Goal: Navigation & Orientation: Find specific page/section

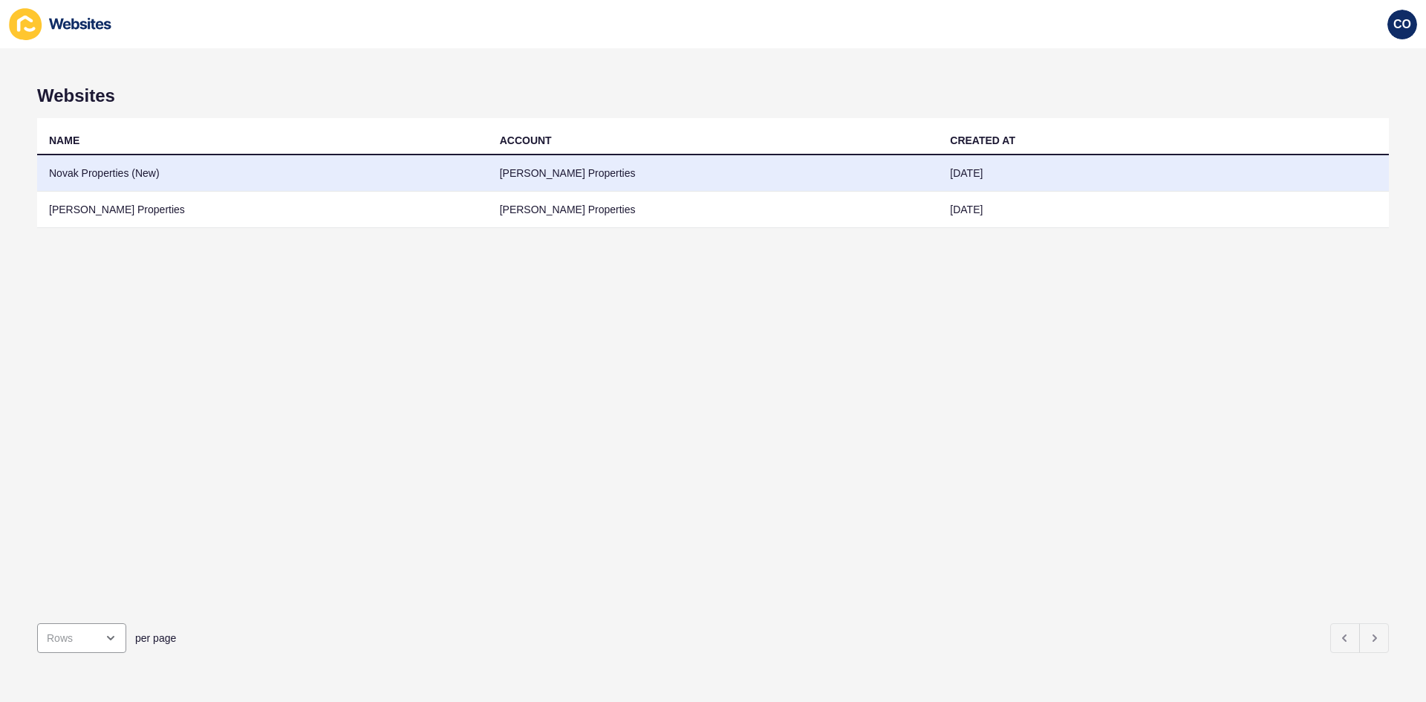
click at [441, 188] on td "Novak Properties (New)" at bounding box center [262, 173] width 451 height 36
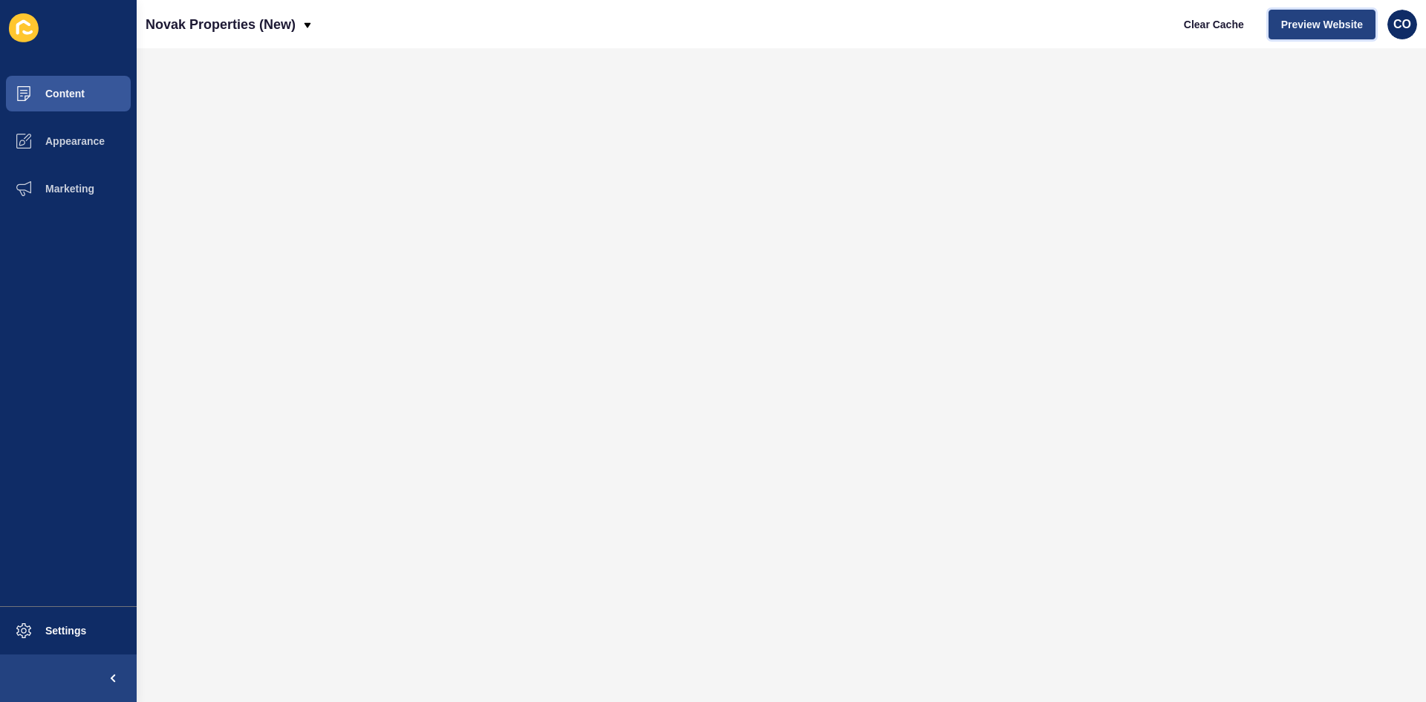
click at [1140, 30] on span "Preview Website" at bounding box center [1323, 24] width 82 height 15
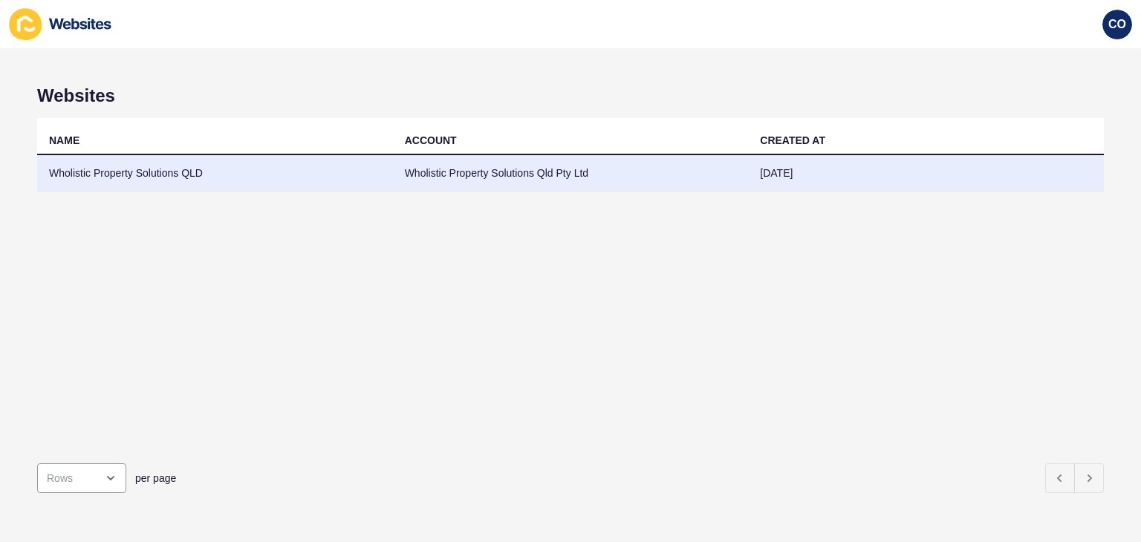
click at [141, 166] on td "Wholistic Property Solutions QLD" at bounding box center [215, 173] width 356 height 36
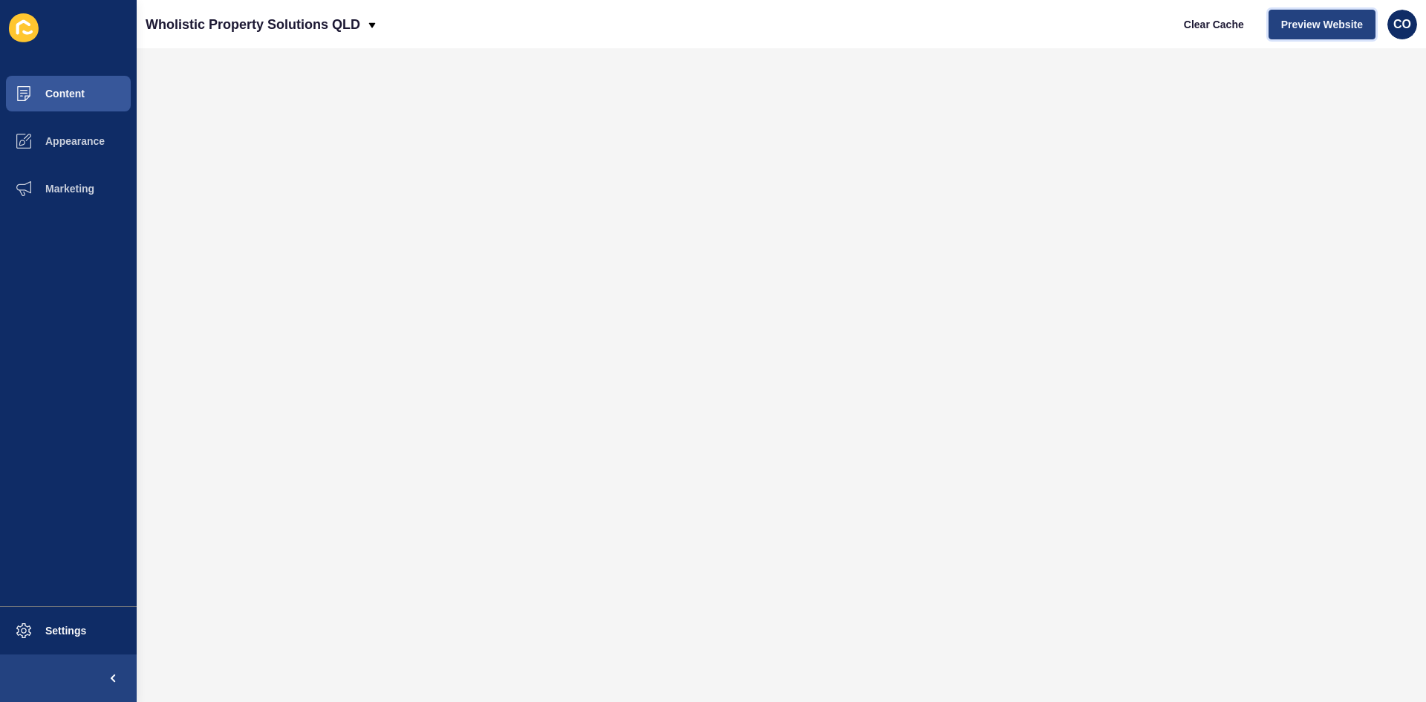
click at [1140, 15] on button "Preview Website" at bounding box center [1322, 25] width 107 height 30
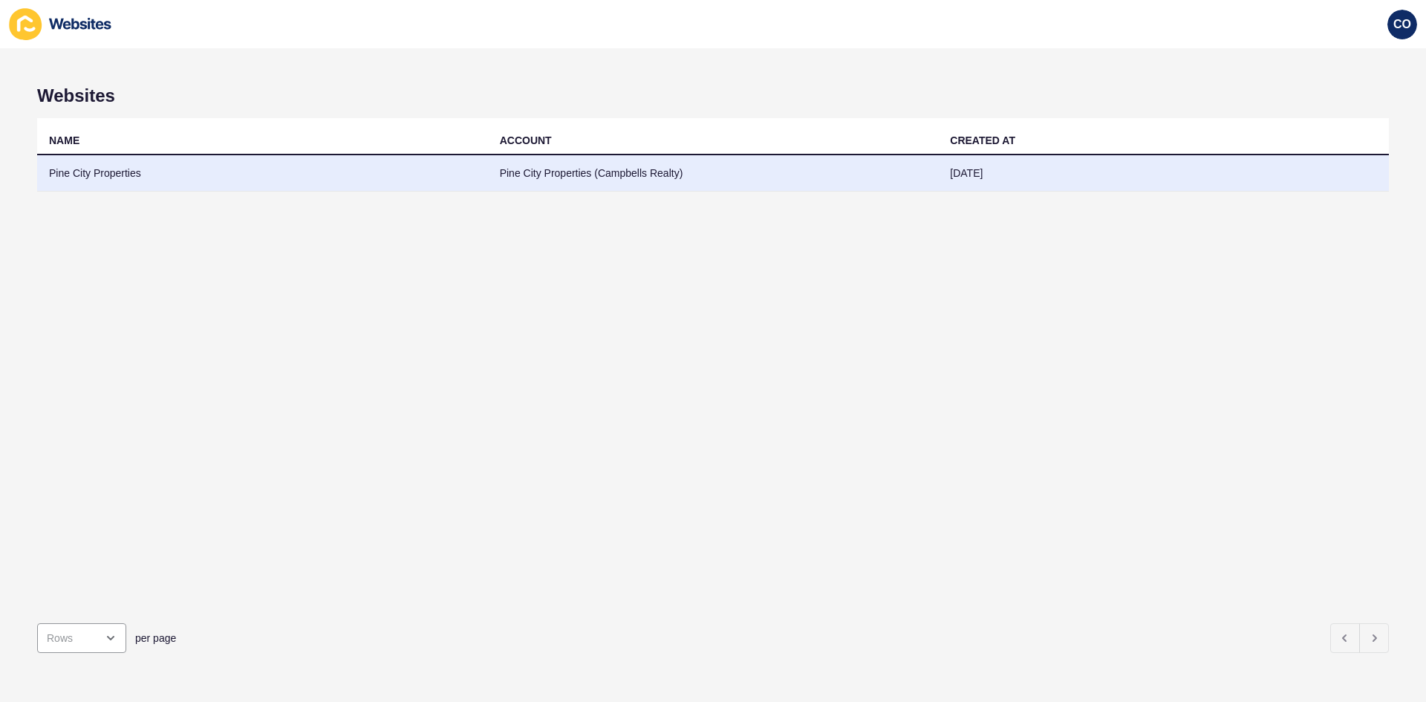
click at [124, 171] on td "Pine City Properties" at bounding box center [262, 173] width 451 height 36
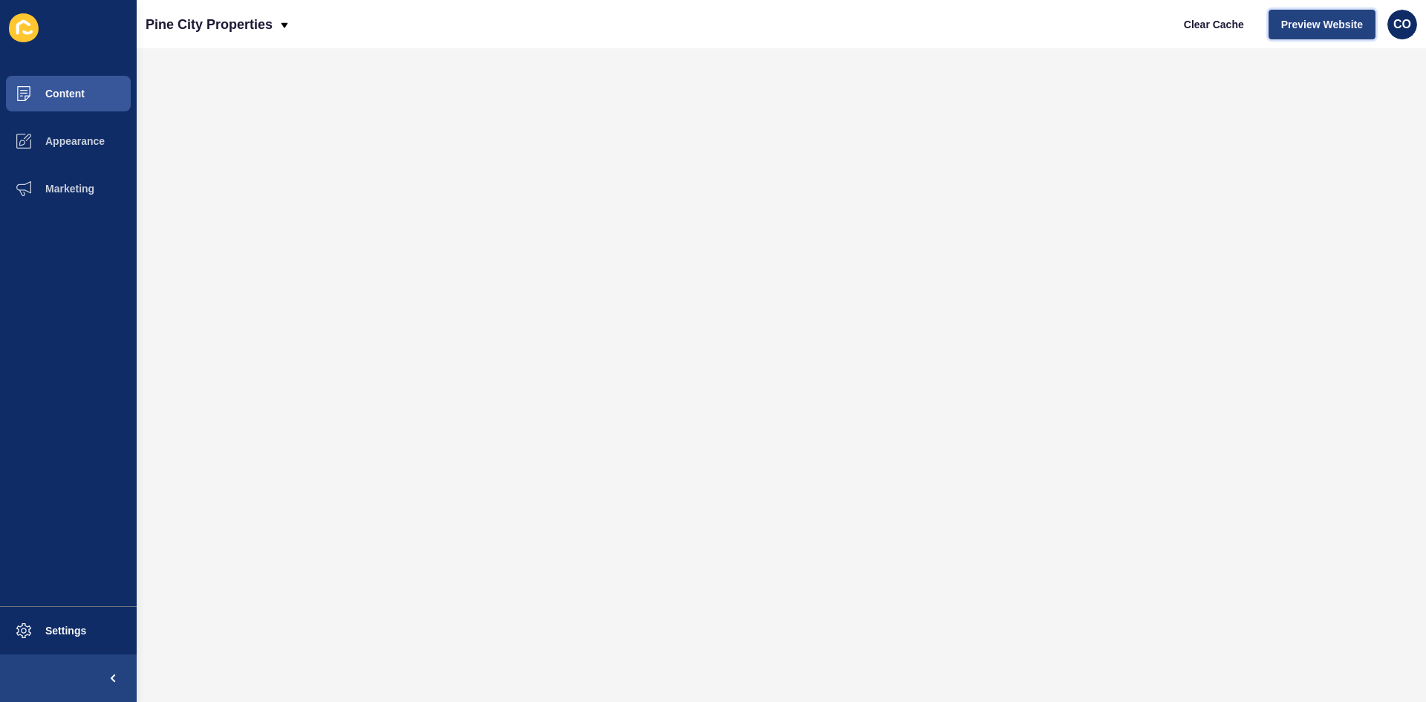
click at [1140, 25] on span "Preview Website" at bounding box center [1323, 24] width 82 height 15
click at [82, 93] on span "Content" at bounding box center [41, 94] width 87 height 12
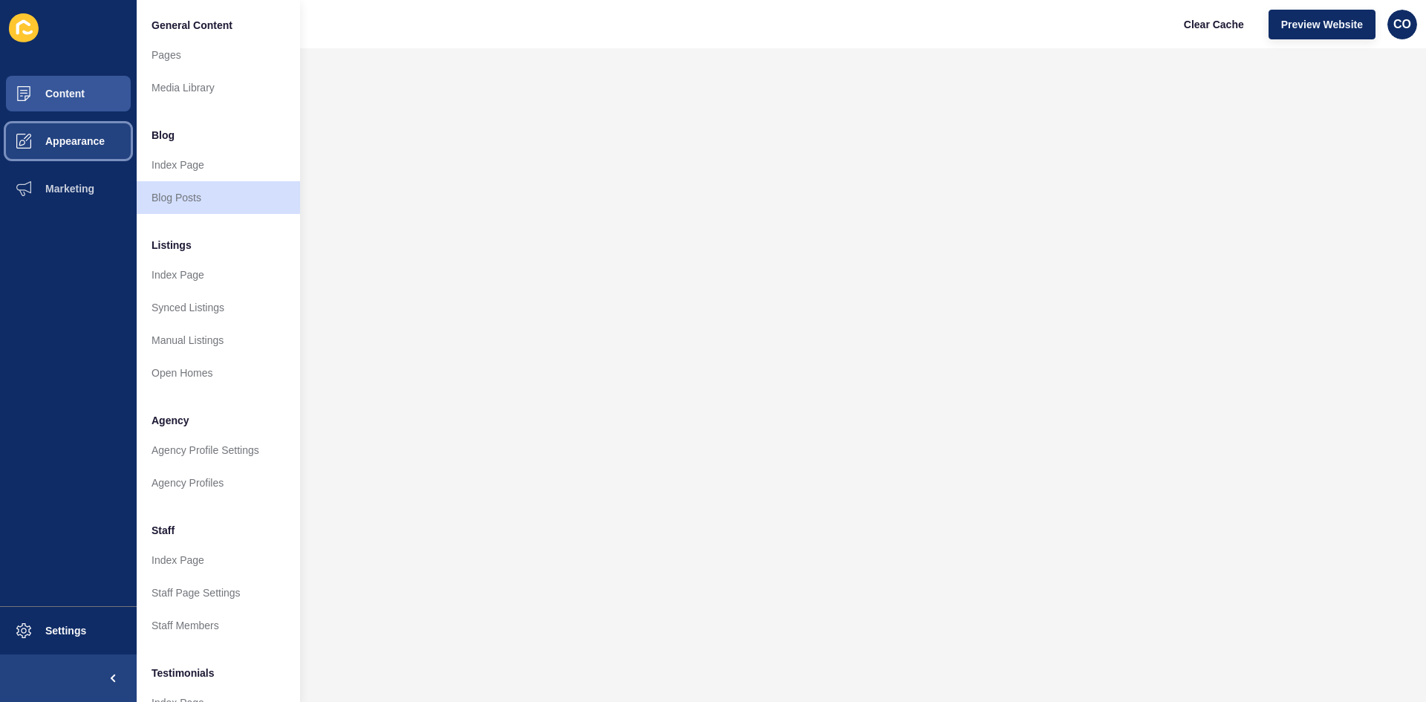
click at [89, 145] on span "Appearance" at bounding box center [51, 141] width 107 height 12
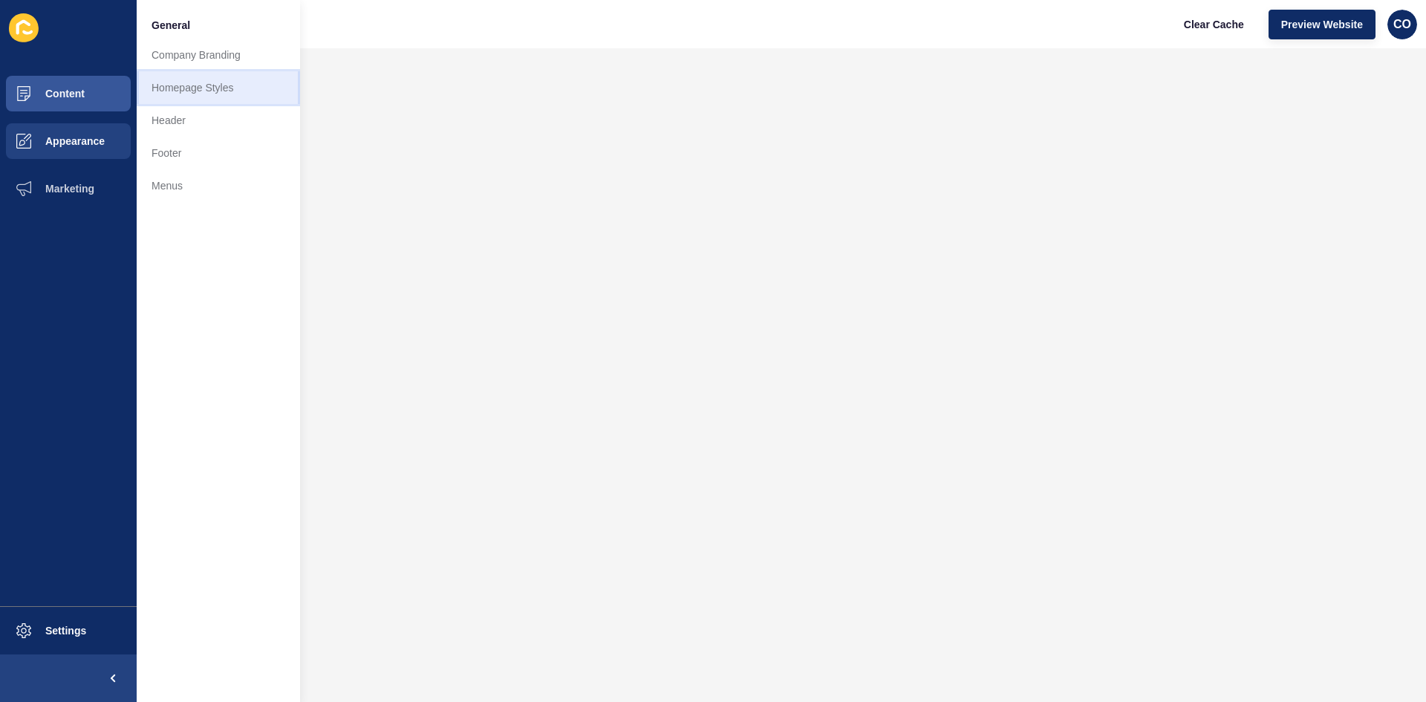
click at [203, 91] on link "Homepage Styles" at bounding box center [218, 87] width 163 height 33
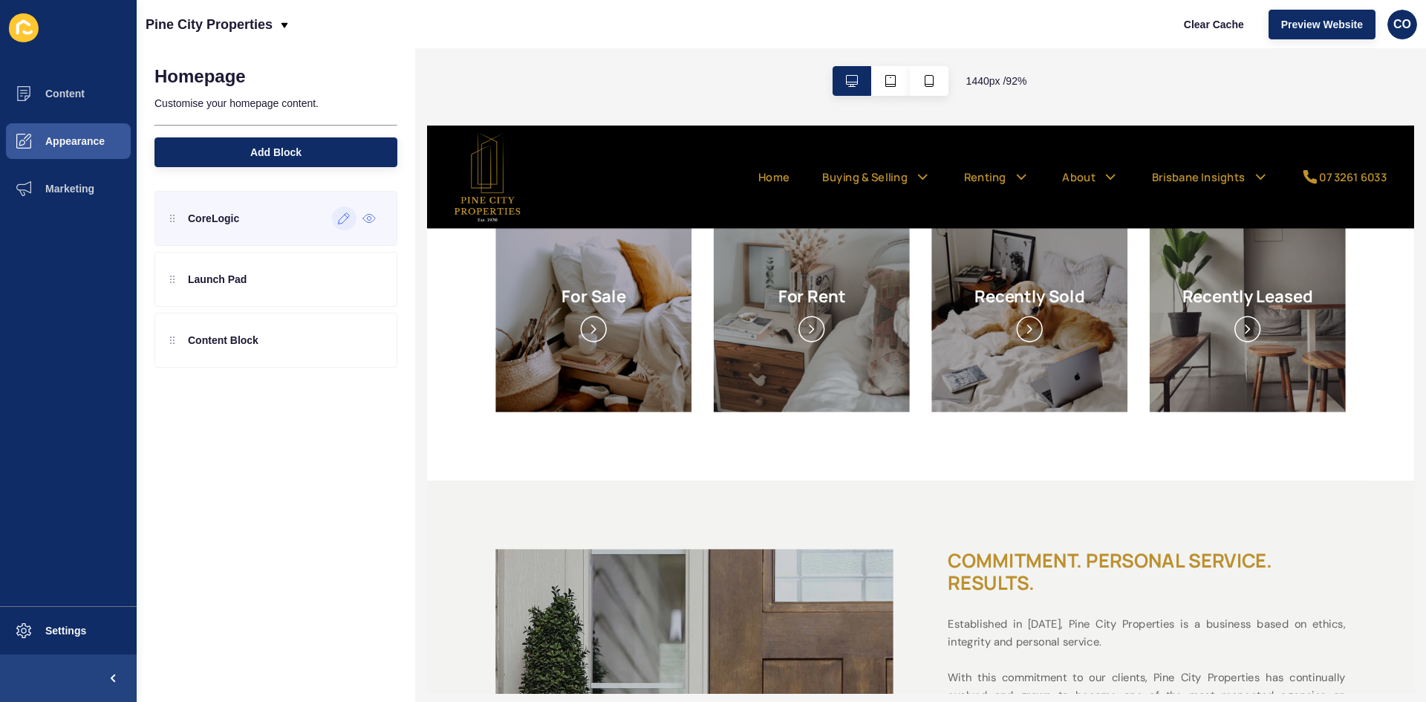
click at [340, 220] on icon at bounding box center [344, 218] width 13 height 12
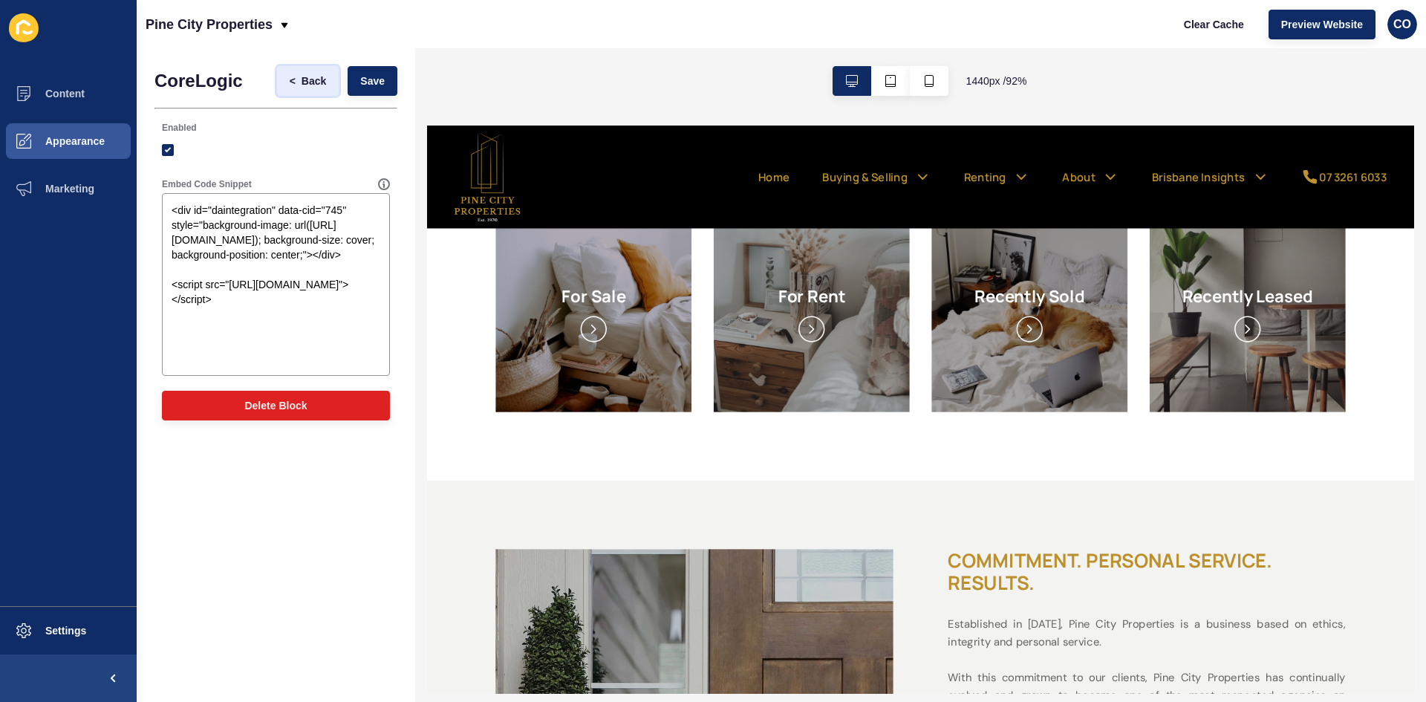
click at [307, 81] on span "Back" at bounding box center [314, 81] width 25 height 15
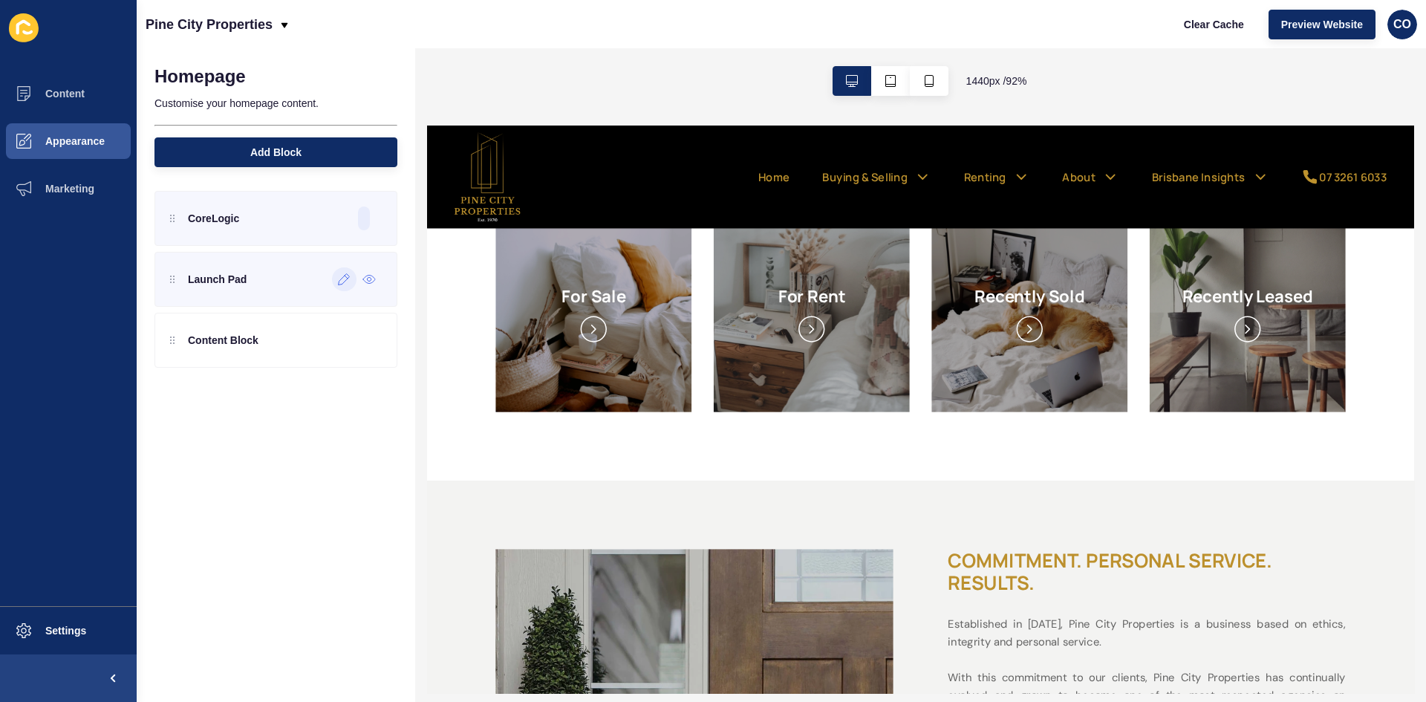
click at [343, 281] on icon at bounding box center [344, 279] width 13 height 12
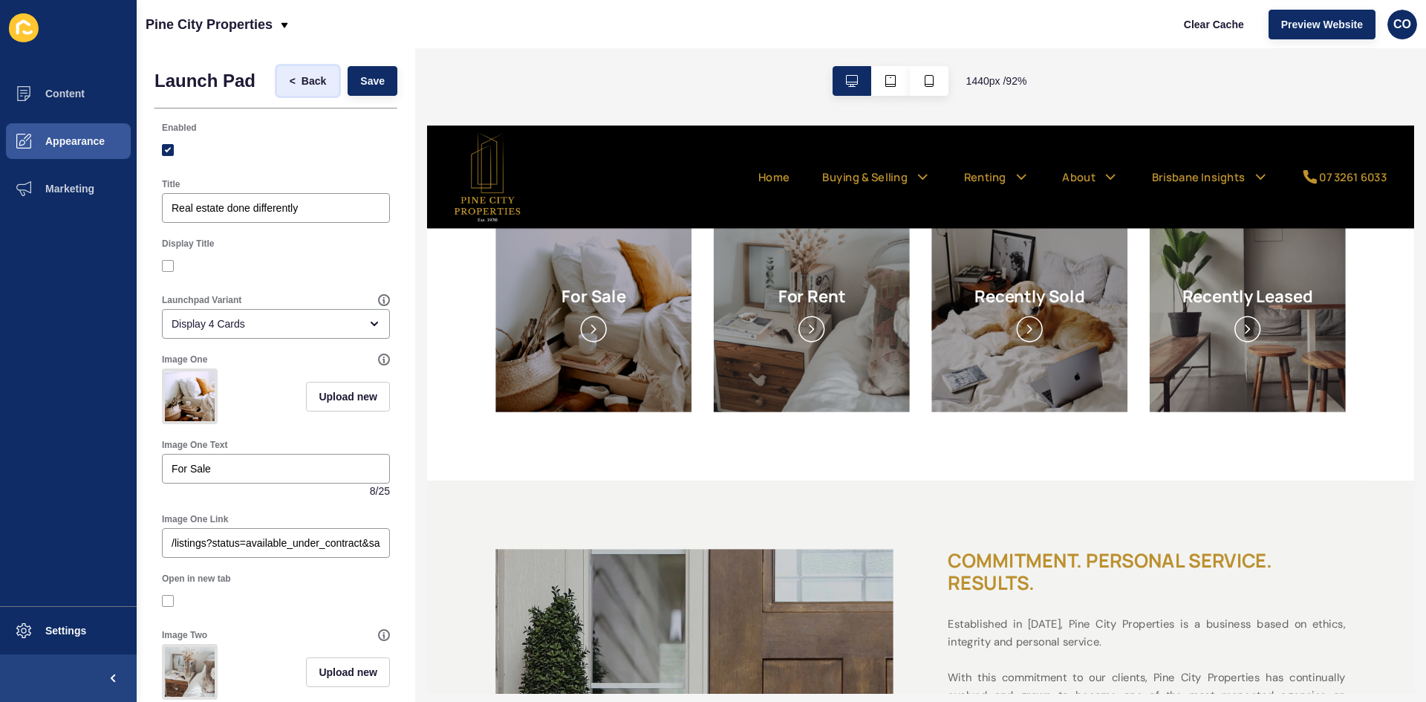
click at [302, 79] on span "Back" at bounding box center [314, 81] width 25 height 15
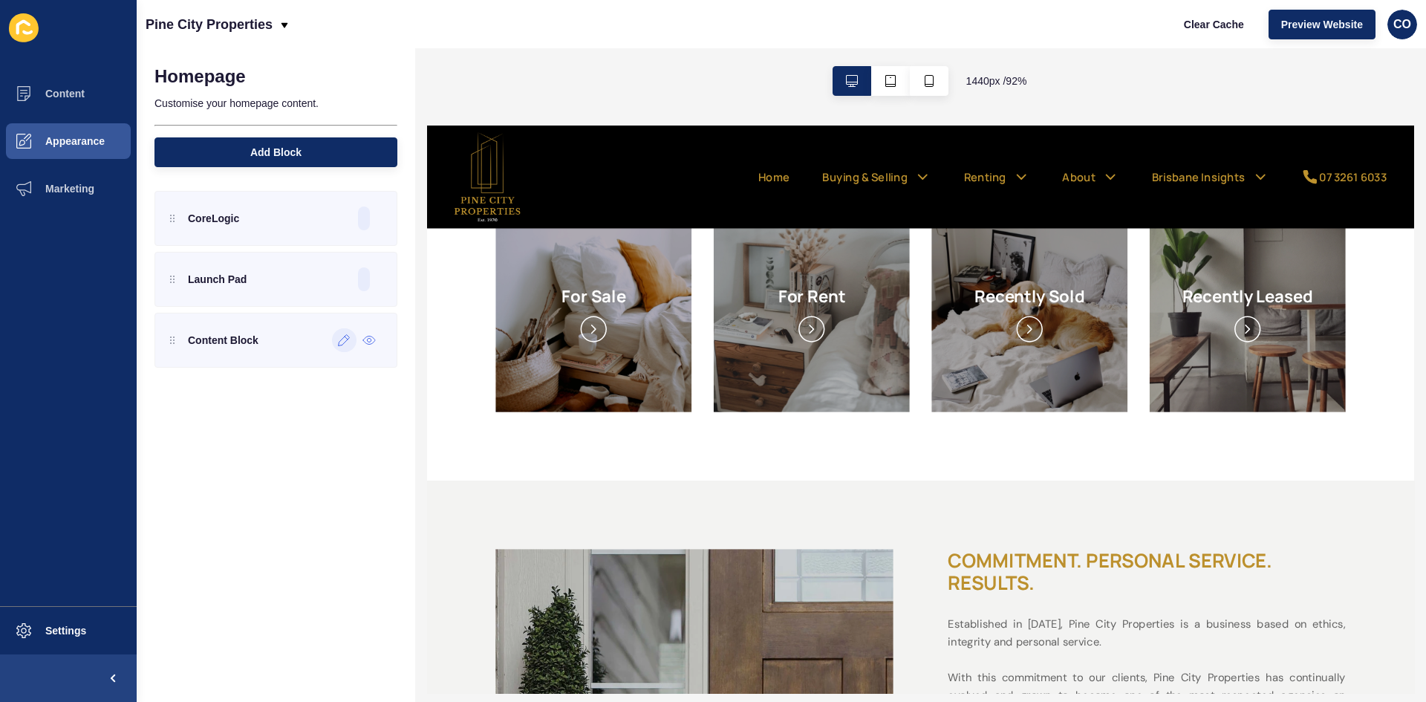
click at [340, 345] on icon at bounding box center [344, 340] width 13 height 12
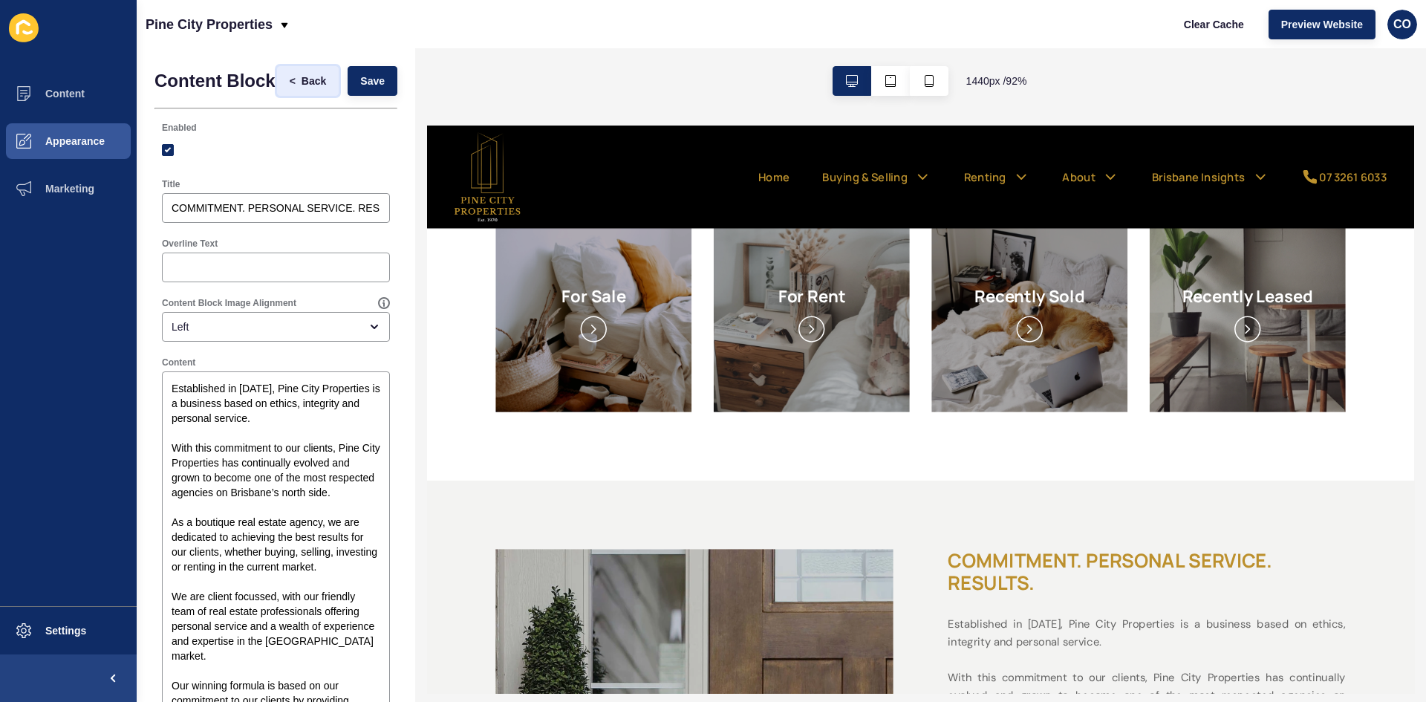
click at [302, 88] on span "Back" at bounding box center [314, 81] width 25 height 15
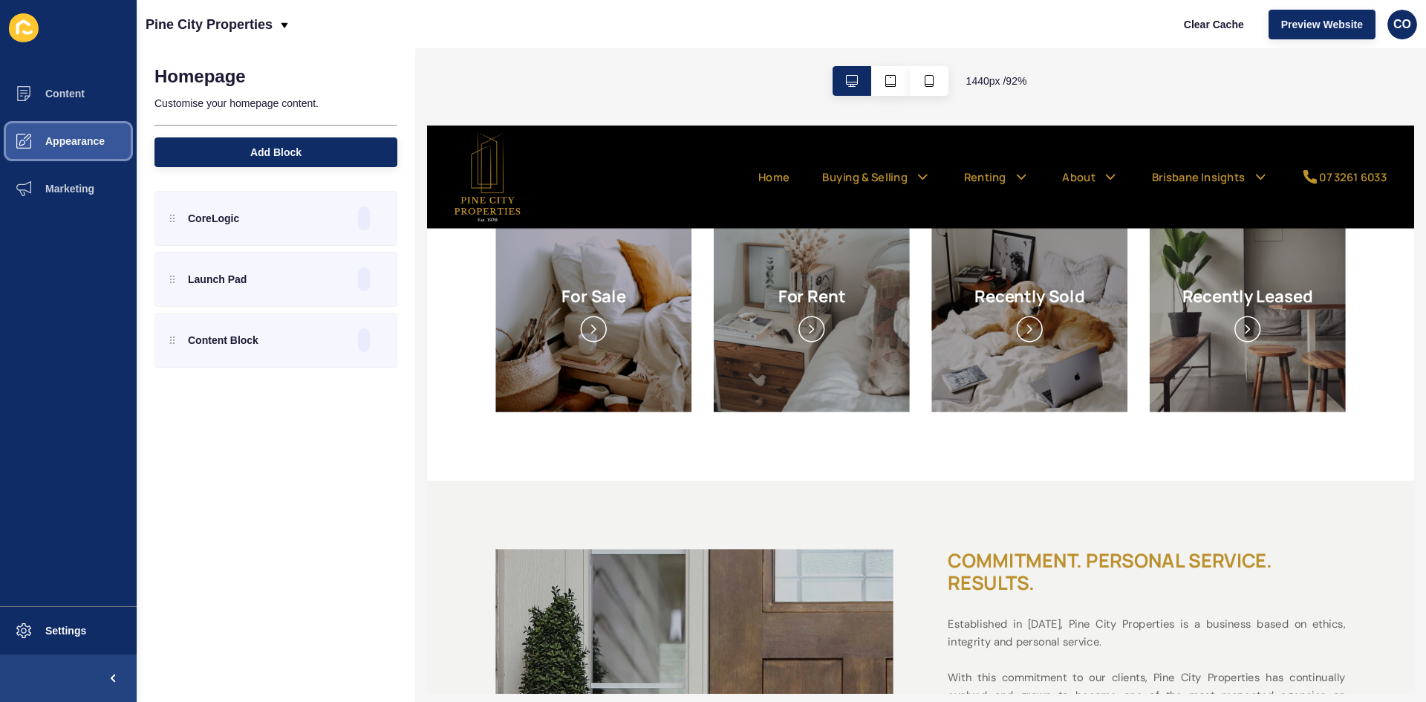
click at [98, 141] on span "Appearance" at bounding box center [51, 141] width 107 height 12
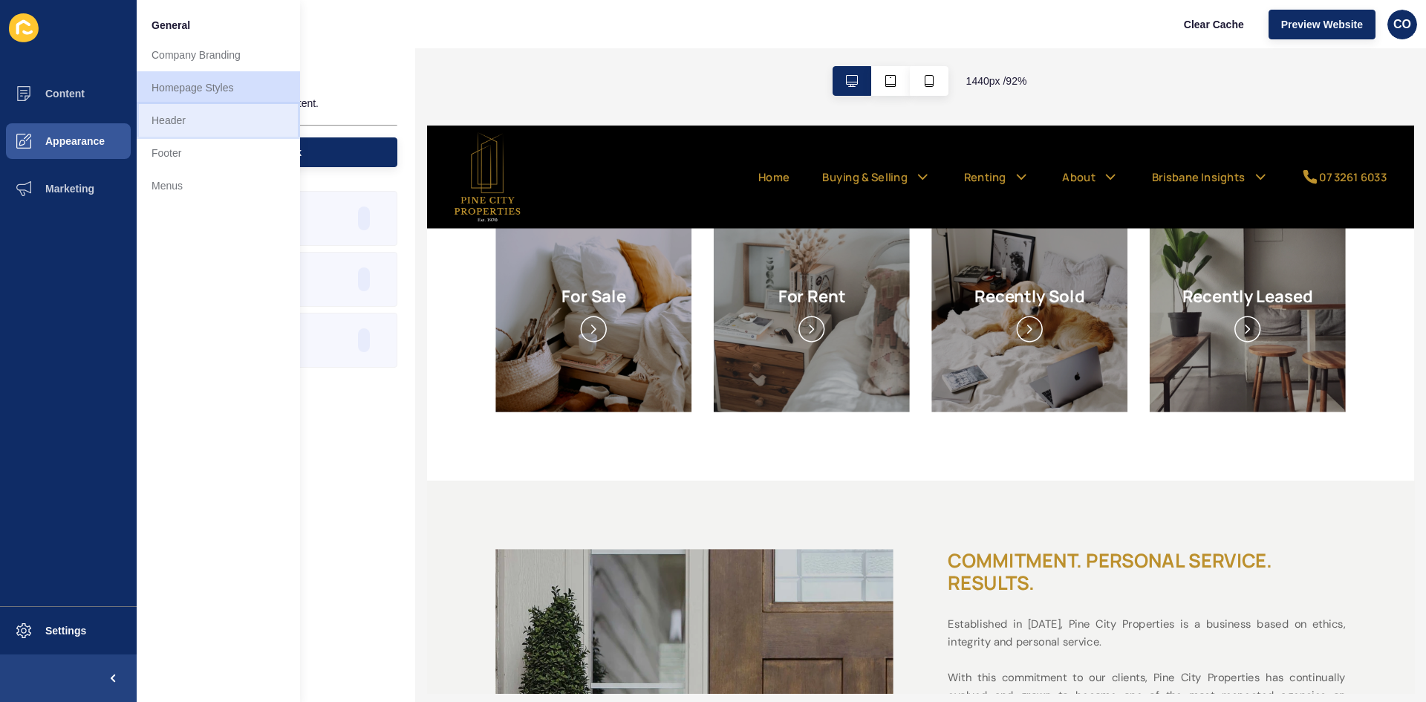
click at [187, 124] on link "Header" at bounding box center [218, 120] width 163 height 33
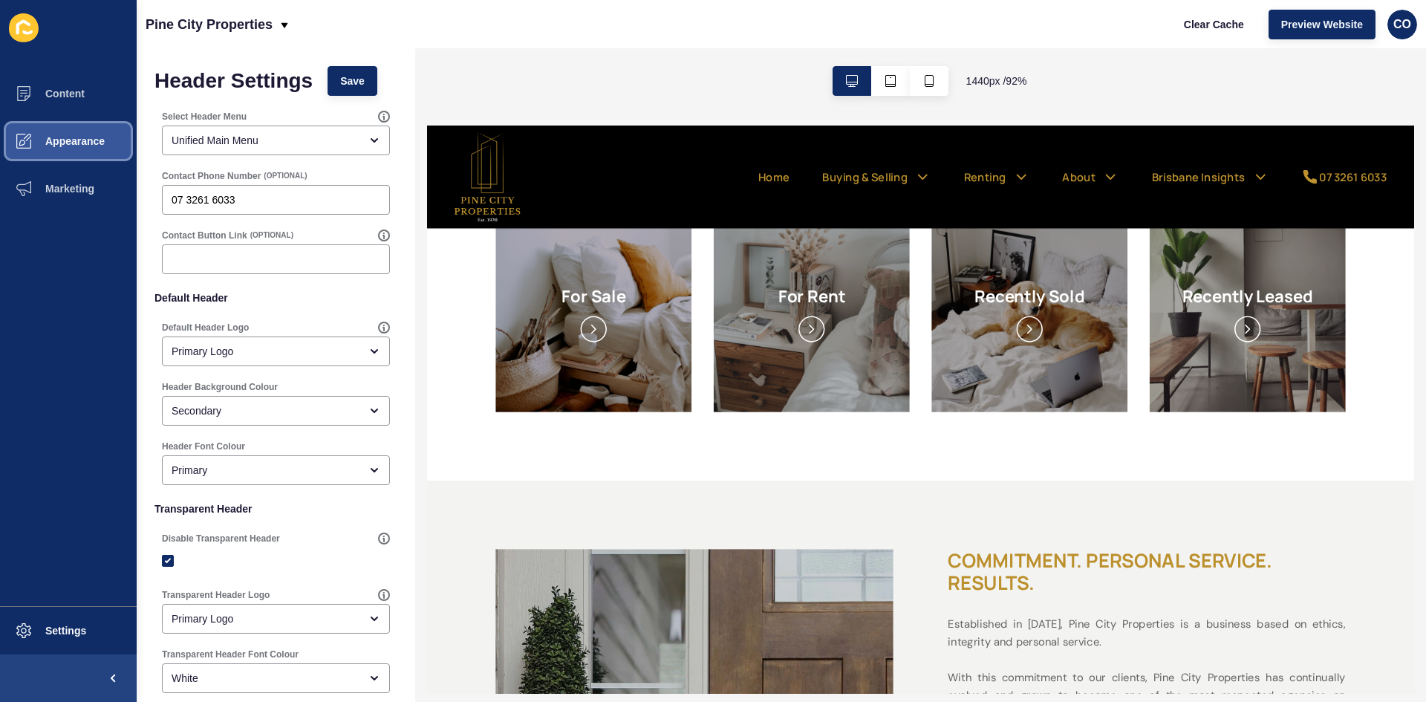
click at [87, 134] on button "Appearance" at bounding box center [68, 141] width 137 height 48
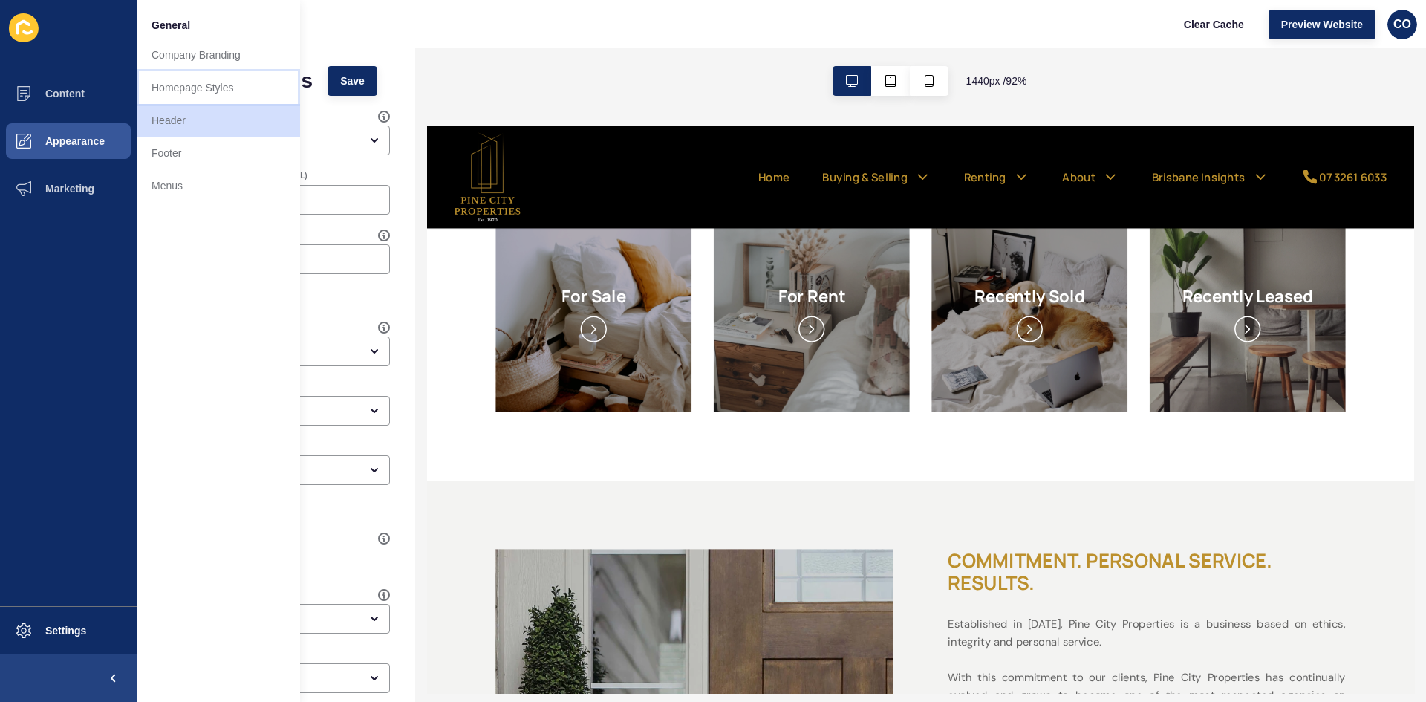
click at [219, 88] on link "Homepage Styles" at bounding box center [218, 87] width 163 height 33
